Goal: Check status: Check status

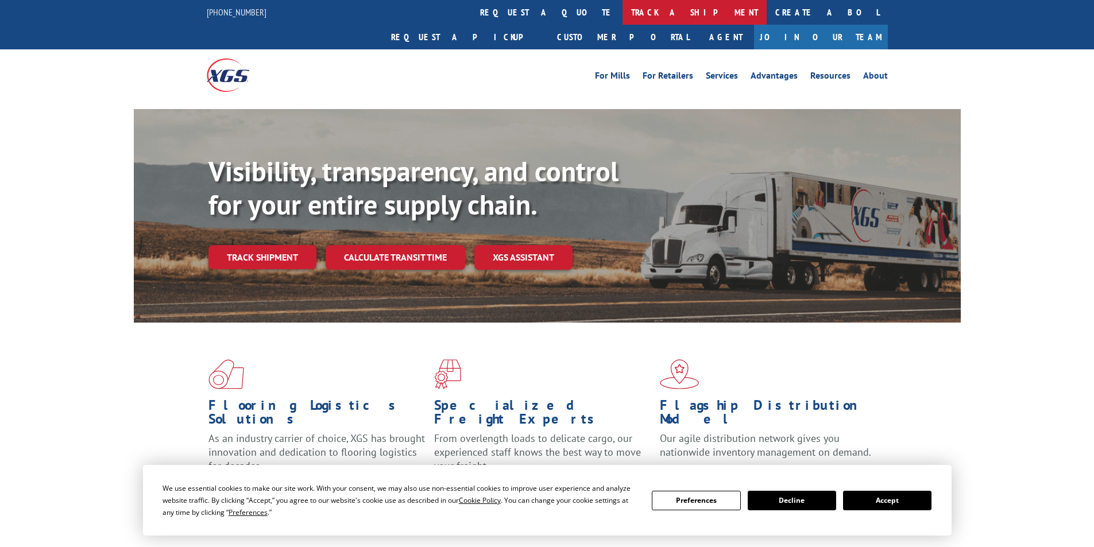
click at [623, 15] on link "track a shipment" at bounding box center [695, 12] width 144 height 25
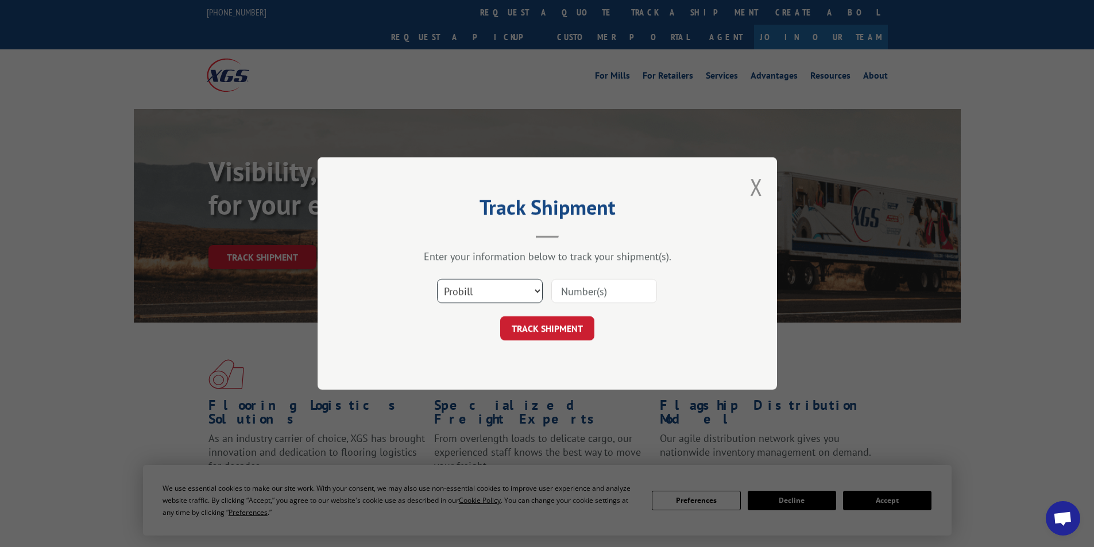
click at [536, 294] on select "Select category... Probill BOL PO" at bounding box center [490, 291] width 106 height 24
select select "po"
click at [437, 279] on select "Select category... Probill BOL PO" at bounding box center [490, 291] width 106 height 24
click at [589, 288] on input at bounding box center [604, 291] width 106 height 24
type input "09521924"
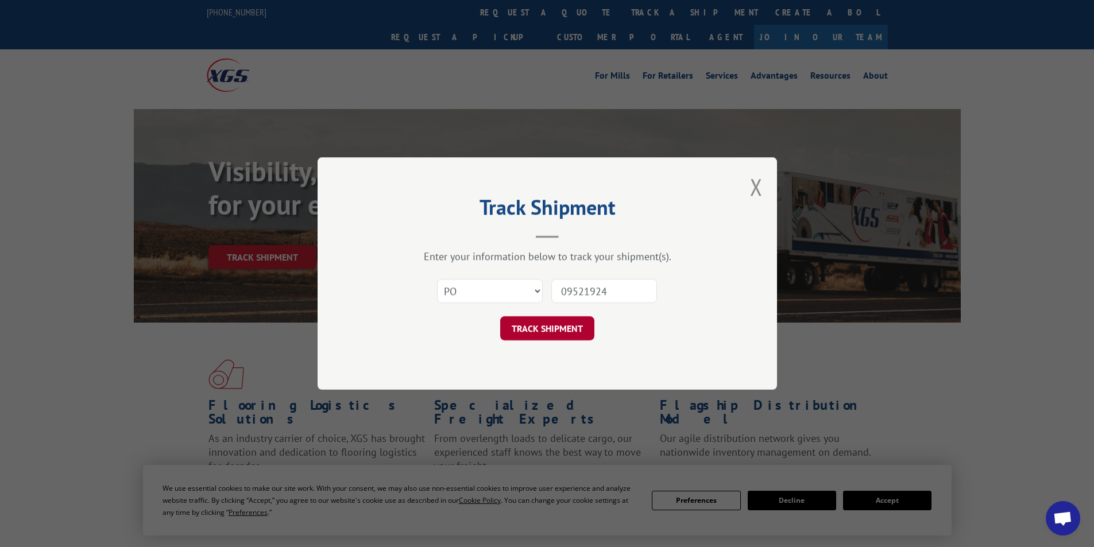
click at [529, 333] on button "TRACK SHIPMENT" at bounding box center [547, 328] width 94 height 24
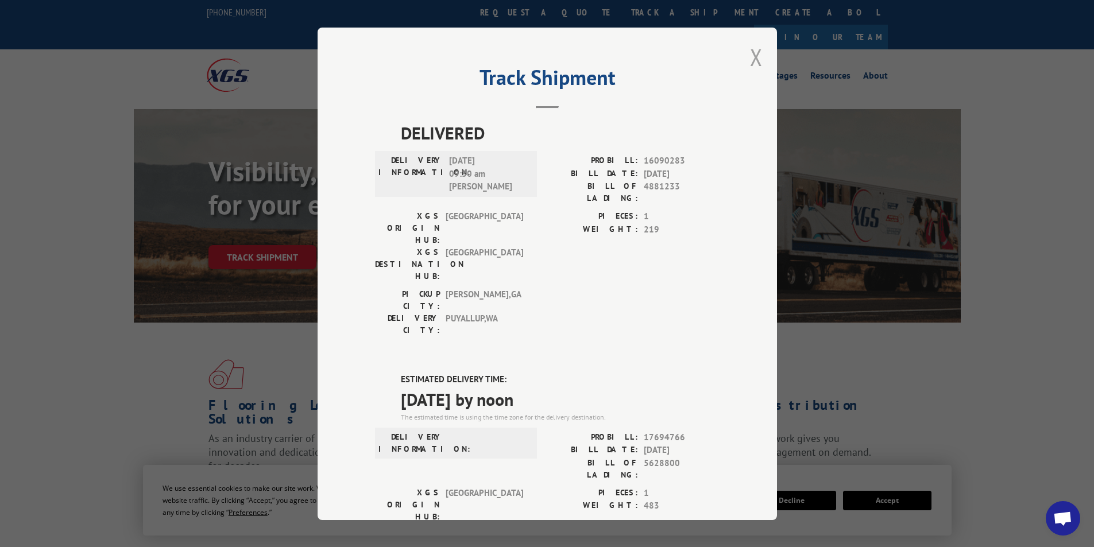
click at [750, 58] on button "Close modal" at bounding box center [756, 57] width 13 height 30
